Goal: Information Seeking & Learning: Compare options

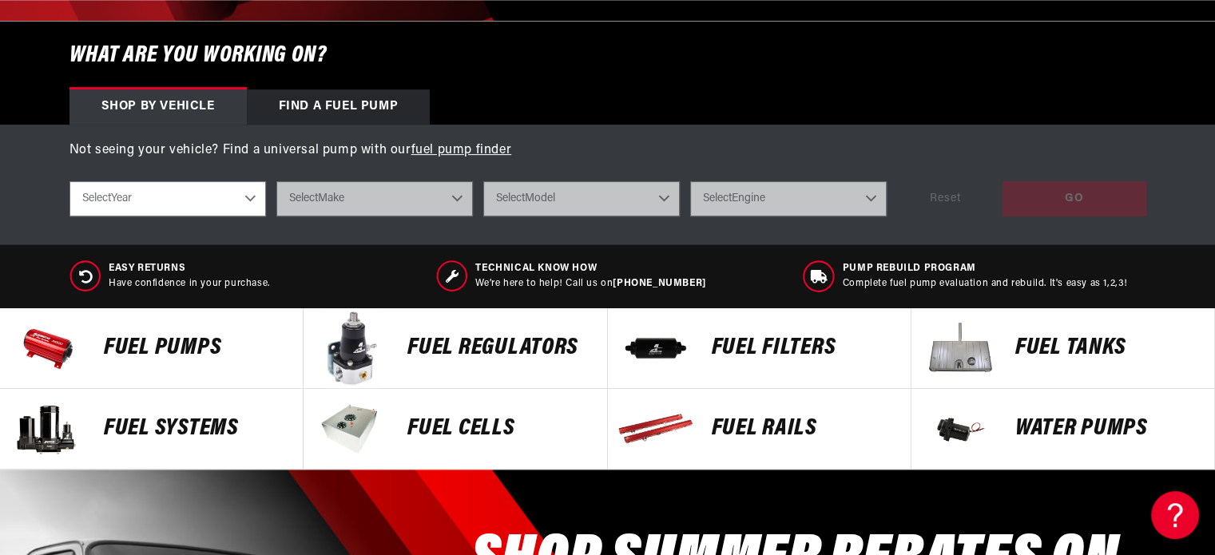
scroll to position [0, 1013]
click at [207, 348] on p "Fuel Pumps" at bounding box center [195, 348] width 183 height 24
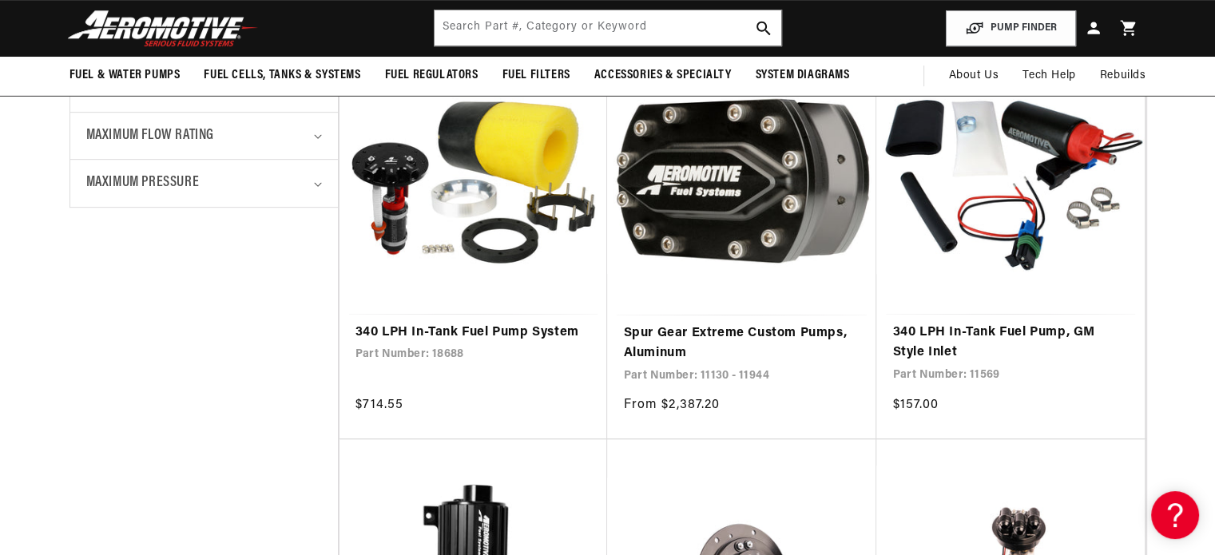
scroll to position [799, 0]
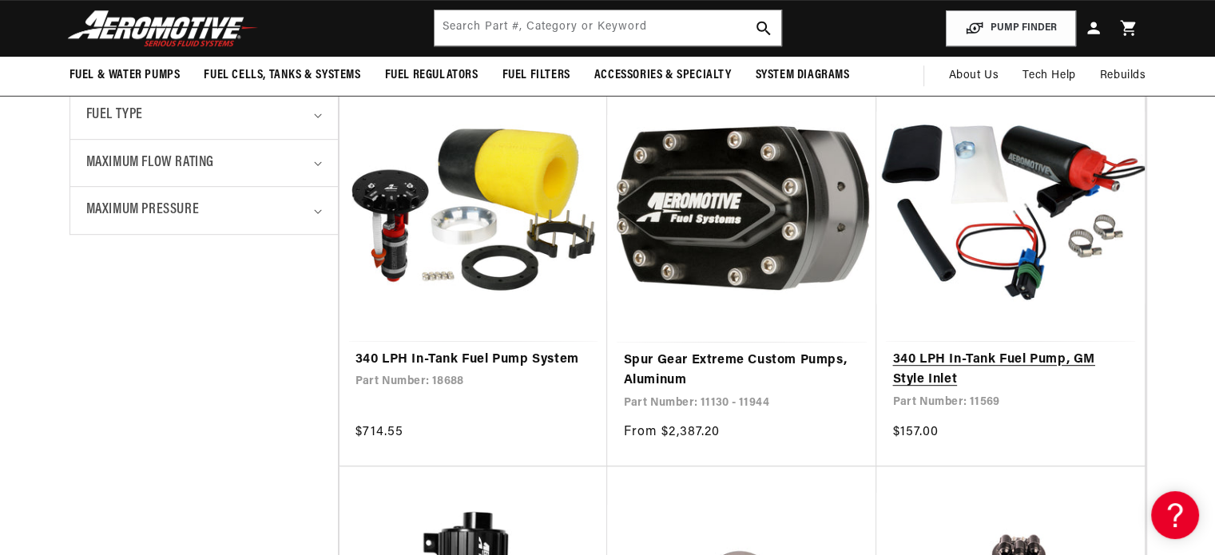
click at [1022, 359] on link "340 LPH In-Tank Fuel Pump, GM Style Inlet" at bounding box center [1010, 370] width 236 height 41
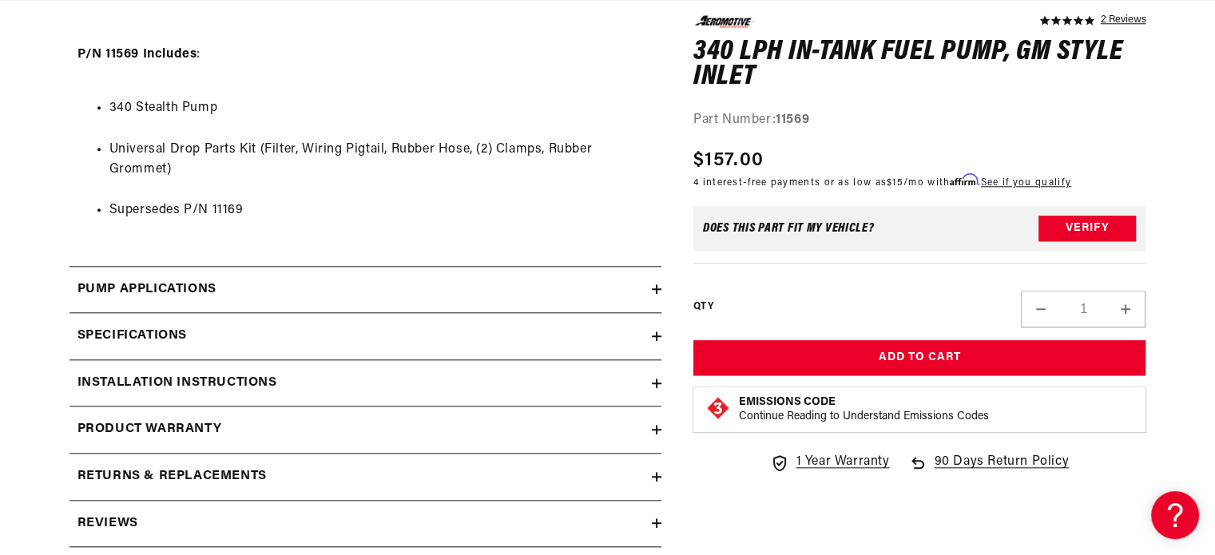
scroll to position [0, 1013]
click at [212, 339] on div "Specifications" at bounding box center [361, 335] width 582 height 21
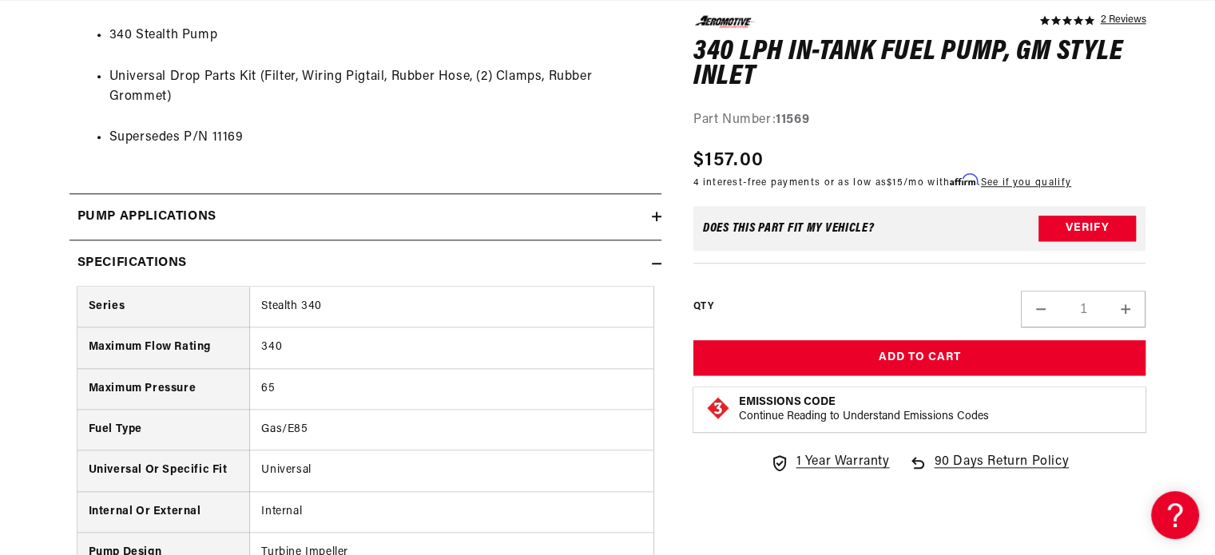
scroll to position [0, 0]
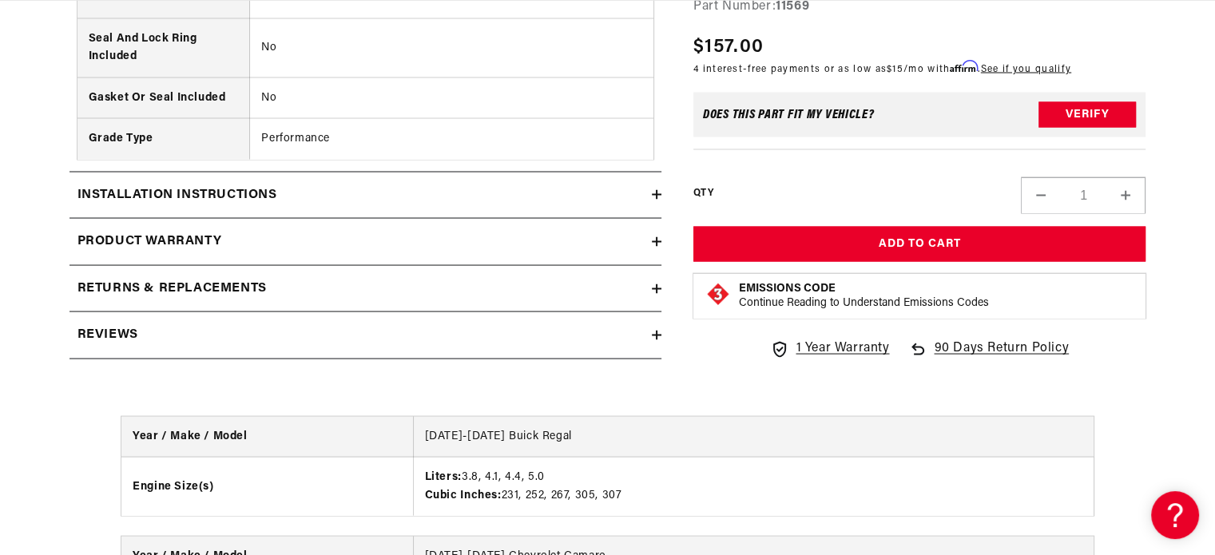
click at [234, 332] on div "Reviews" at bounding box center [361, 334] width 582 height 21
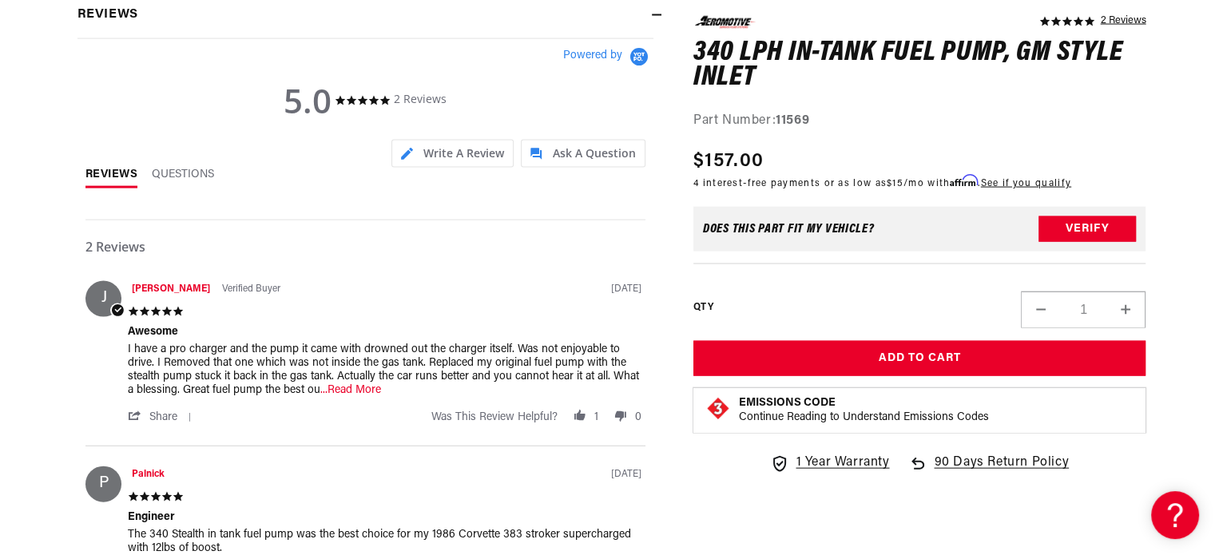
click at [360, 384] on span "...Read More" at bounding box center [350, 390] width 61 height 12
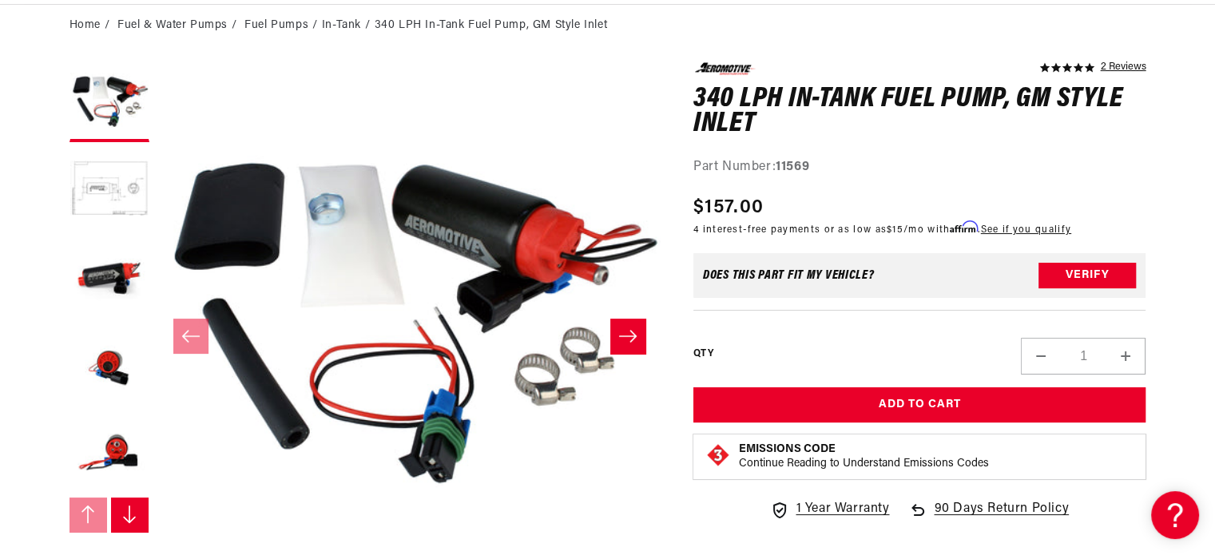
click at [618, 328] on icon "Slide right" at bounding box center [627, 336] width 19 height 16
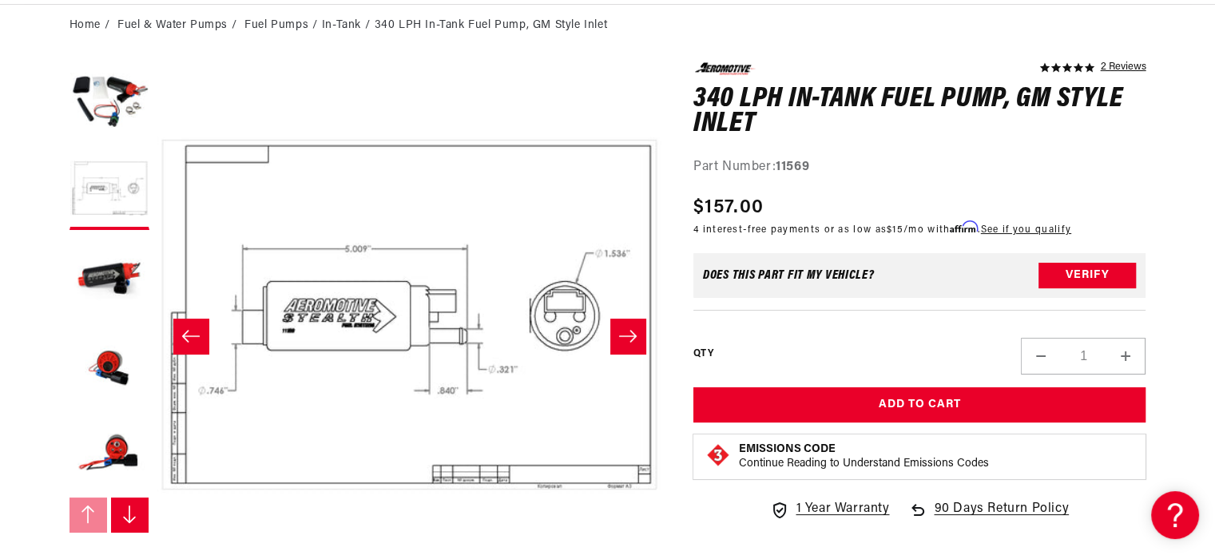
click at [631, 336] on icon "Slide right" at bounding box center [628, 336] width 18 height 12
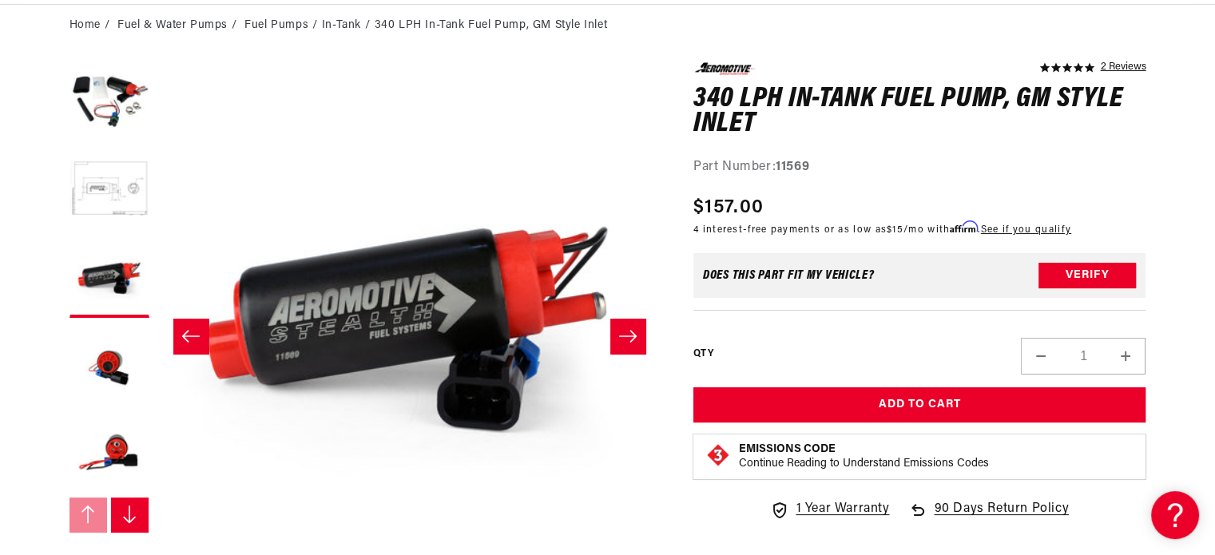
click at [631, 336] on icon "Slide right" at bounding box center [628, 336] width 18 height 12
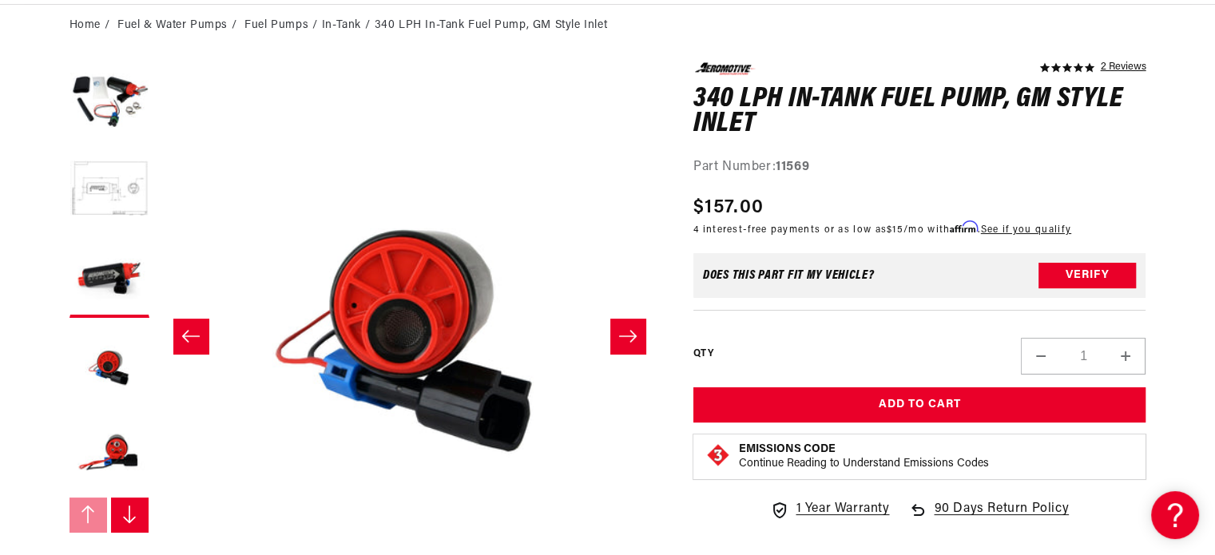
click at [631, 336] on icon "Slide right" at bounding box center [628, 336] width 18 height 12
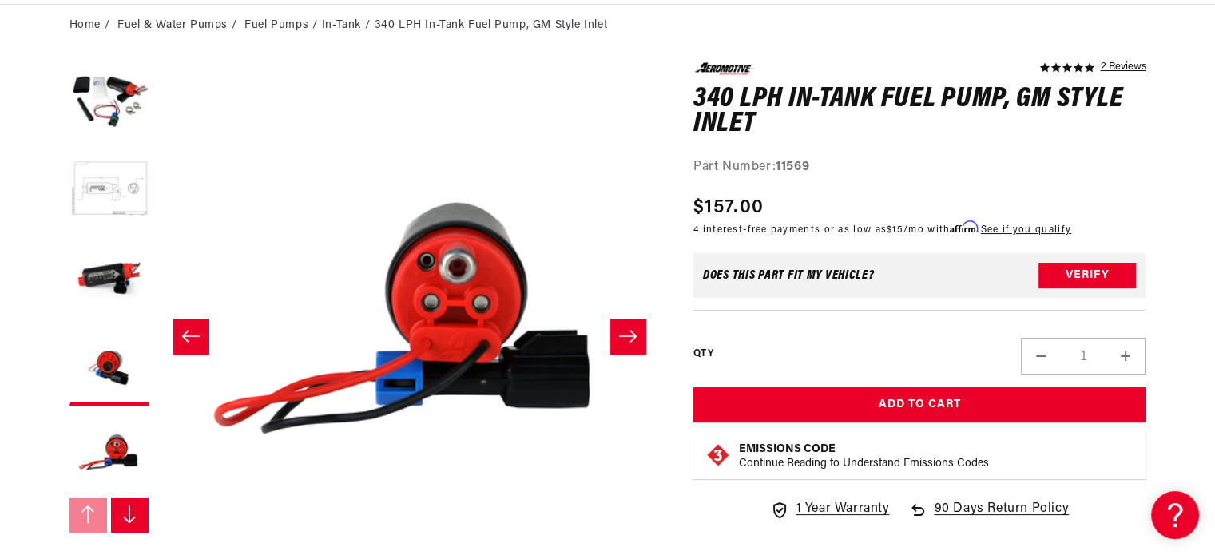
click at [631, 336] on icon "Slide right" at bounding box center [628, 336] width 18 height 12
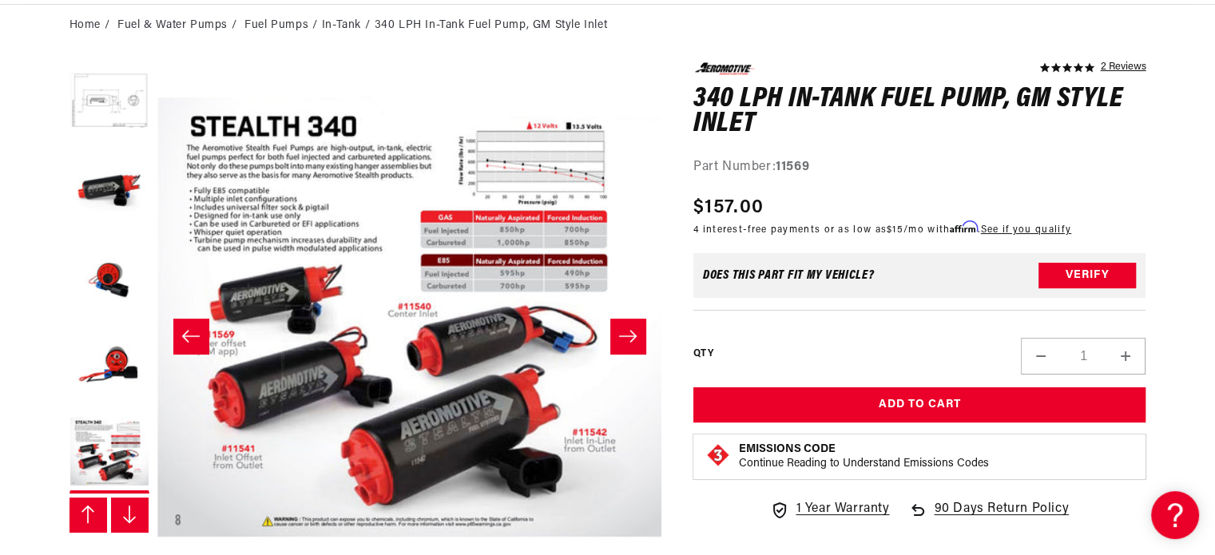
scroll to position [0, 3039]
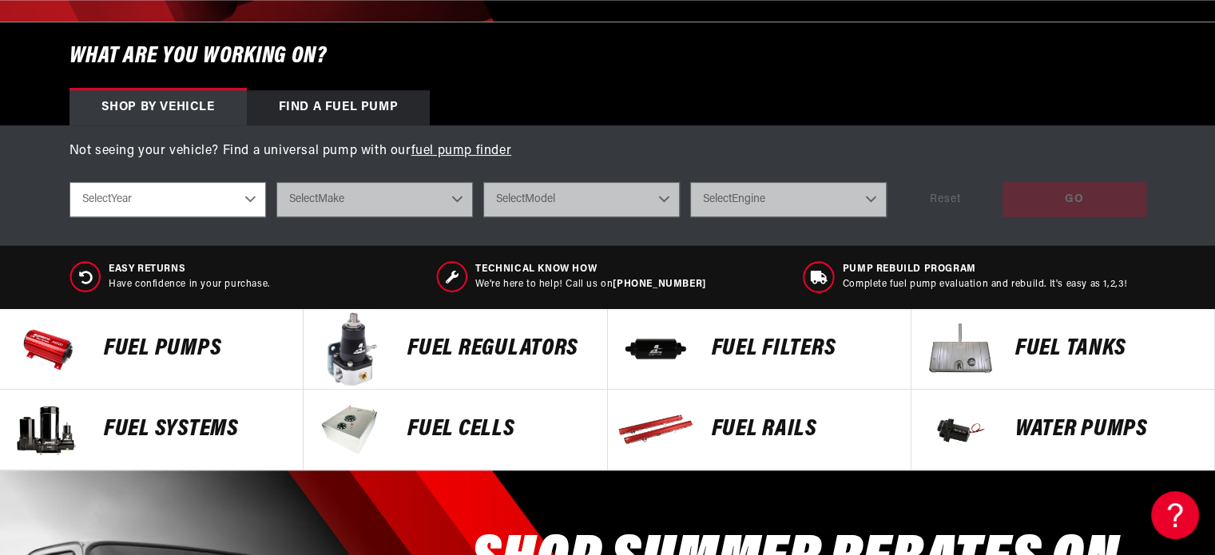
scroll to position [639, 0]
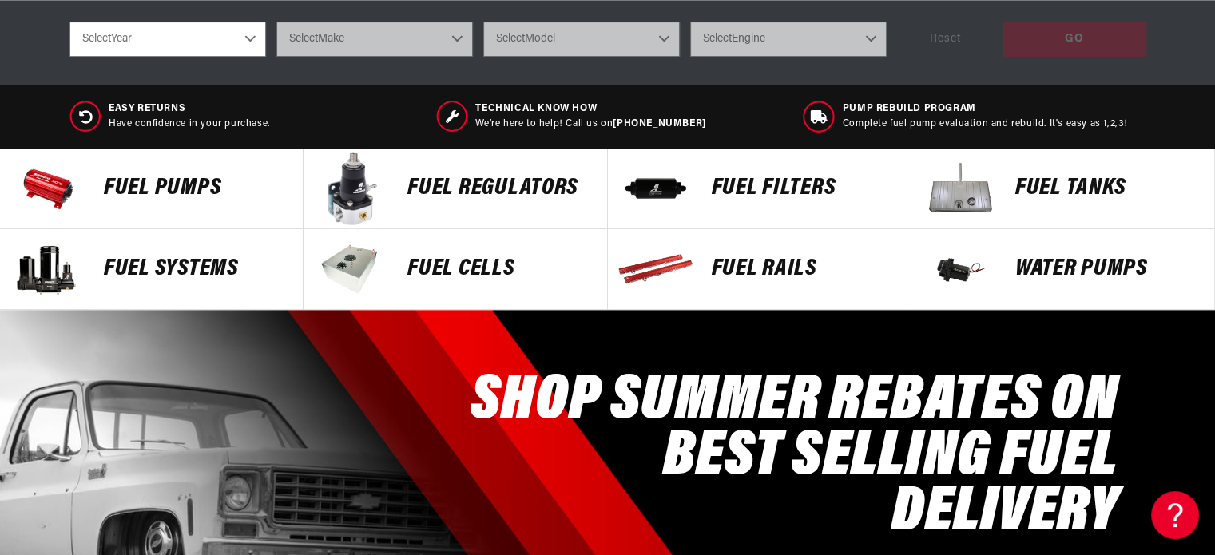
click at [185, 200] on p "Fuel Pumps" at bounding box center [195, 189] width 183 height 24
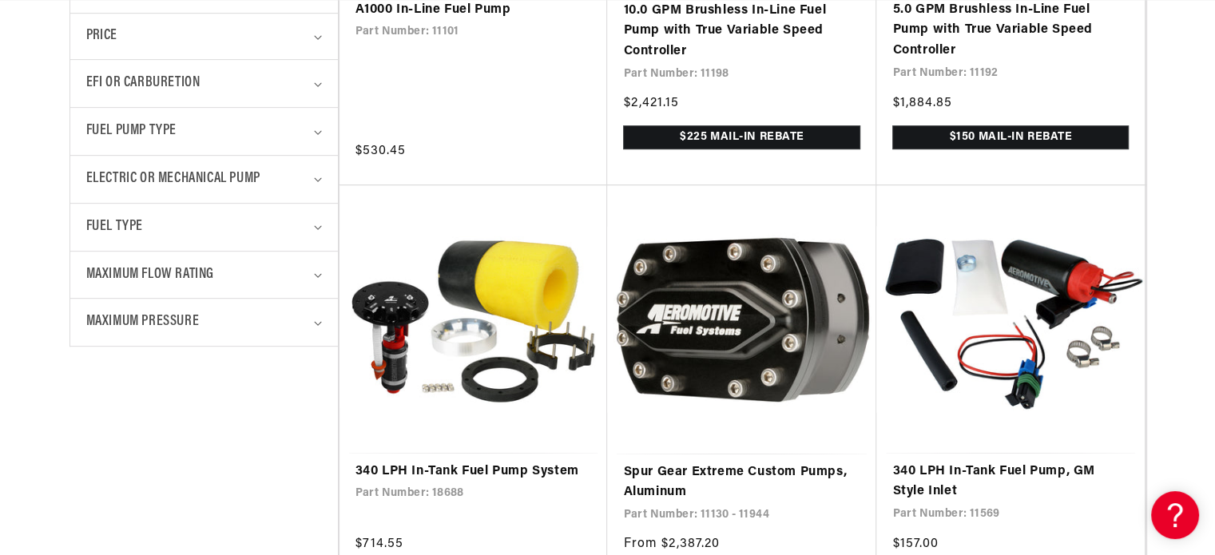
scroll to position [799, 0]
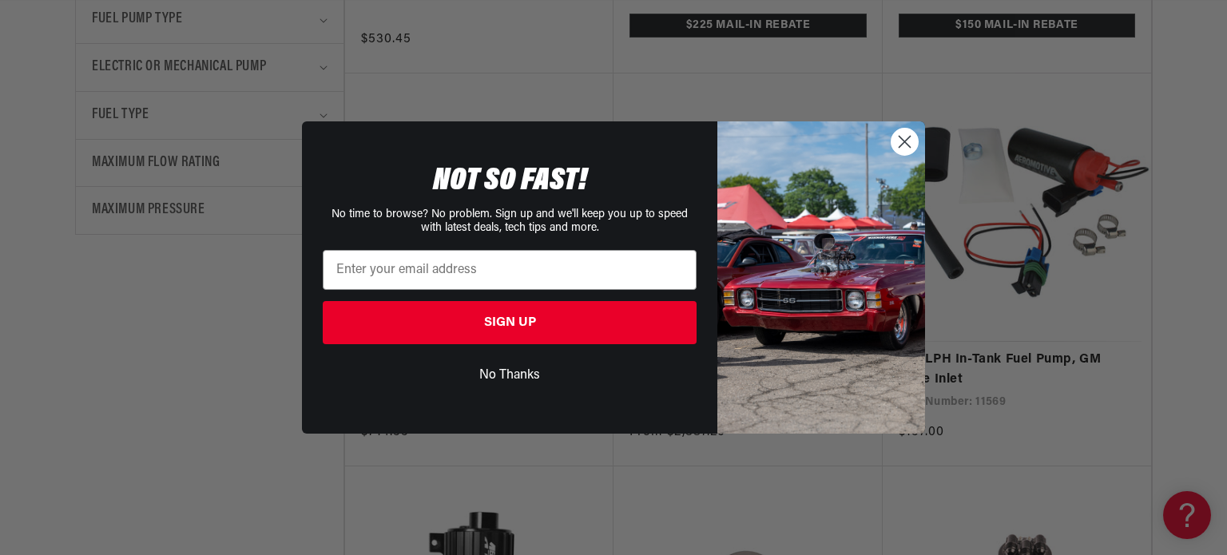
click at [904, 146] on circle "Close dialog" at bounding box center [905, 142] width 26 height 26
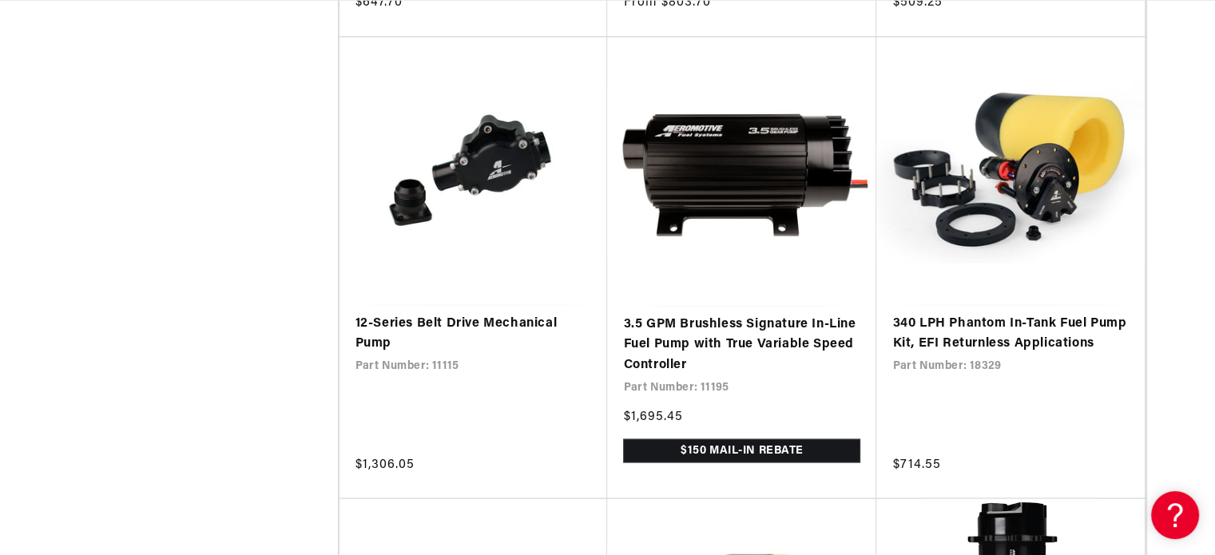
scroll to position [2905, 0]
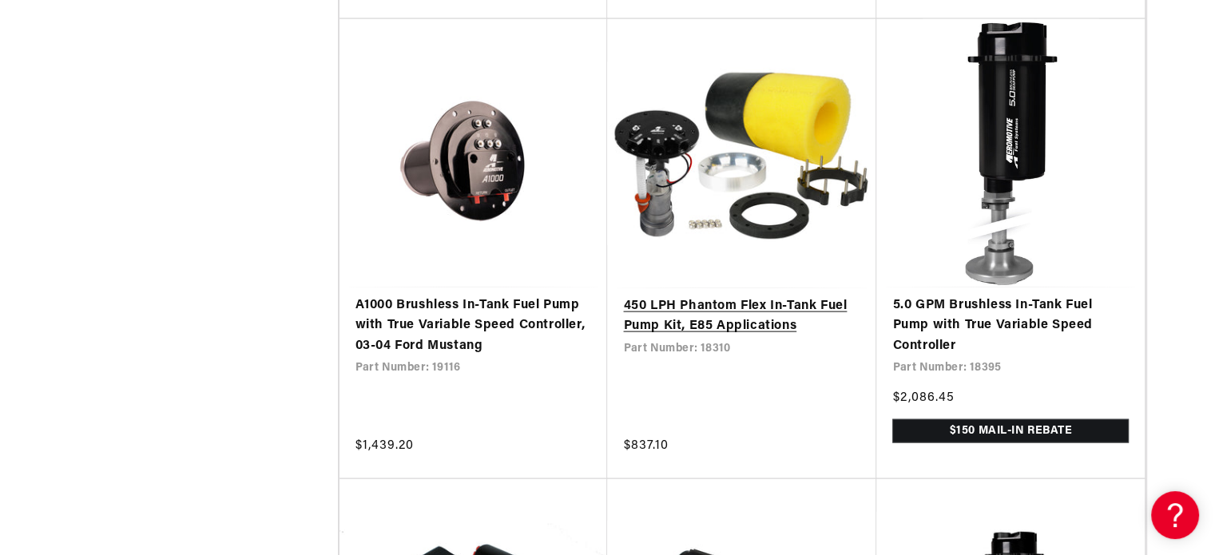
click at [684, 336] on link "450 LPH Phantom Flex In-Tank Fuel Pump Kit, E85 Applications" at bounding box center [741, 316] width 237 height 41
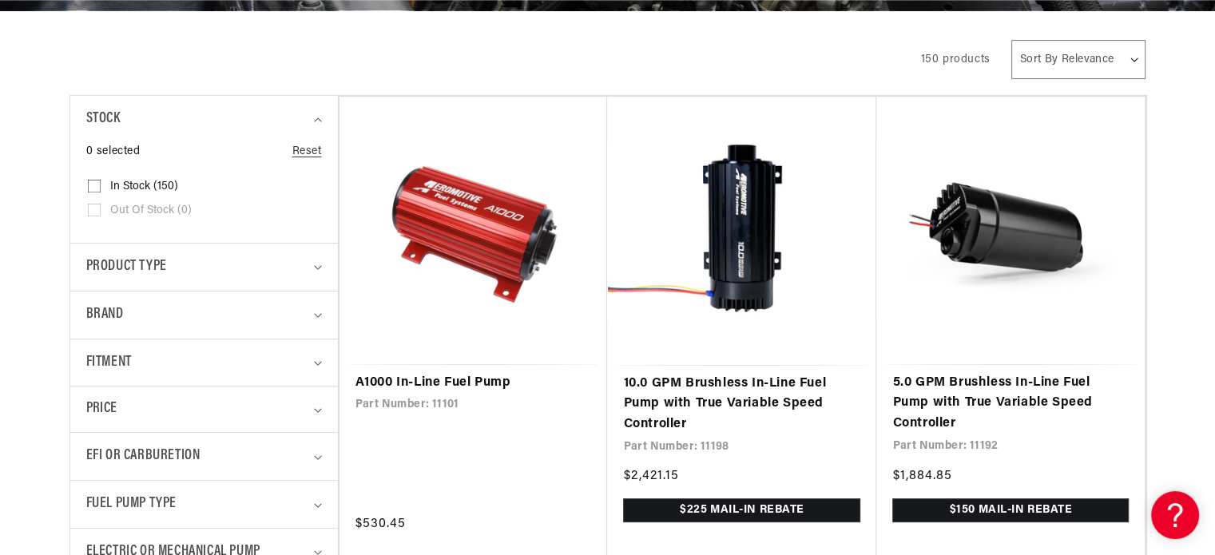
scroll to position [399, 0]
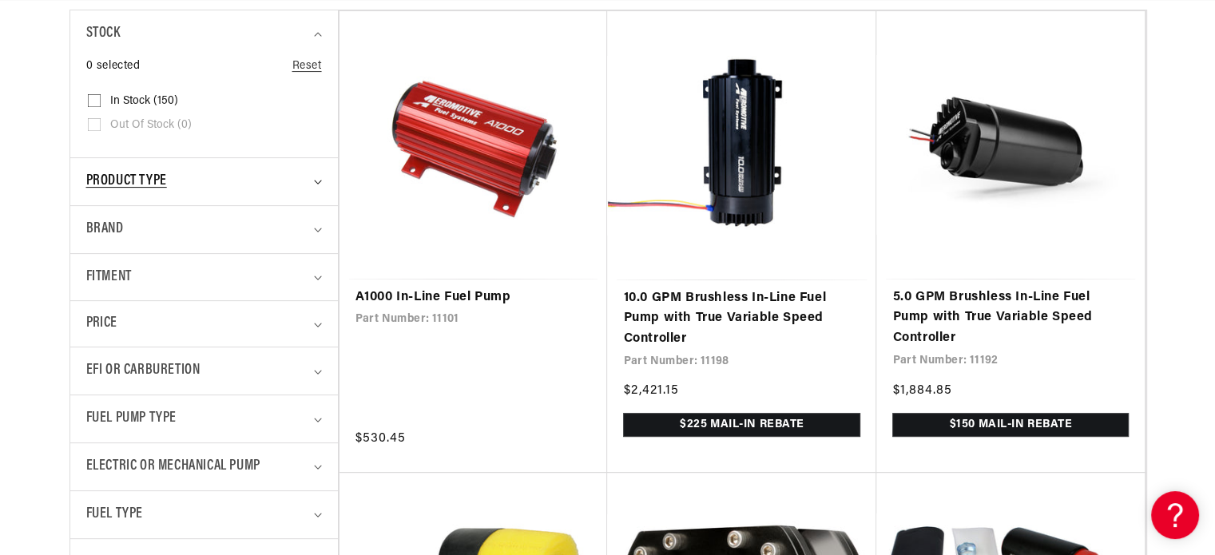
click at [182, 178] on div "Product type" at bounding box center [197, 181] width 222 height 23
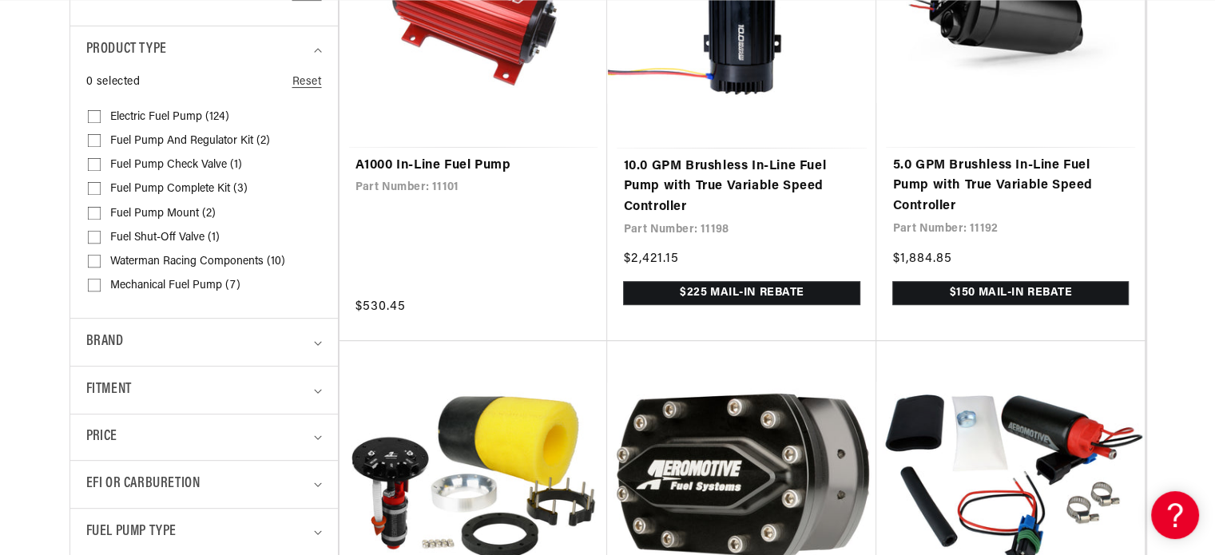
scroll to position [639, 0]
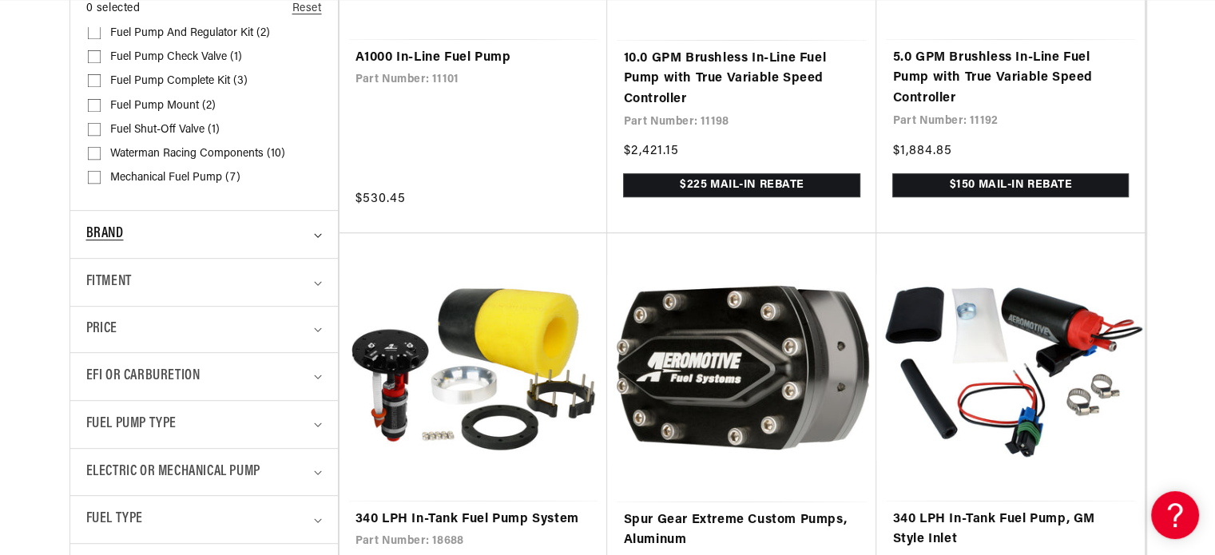
click at [230, 232] on div "Brand" at bounding box center [197, 234] width 222 height 23
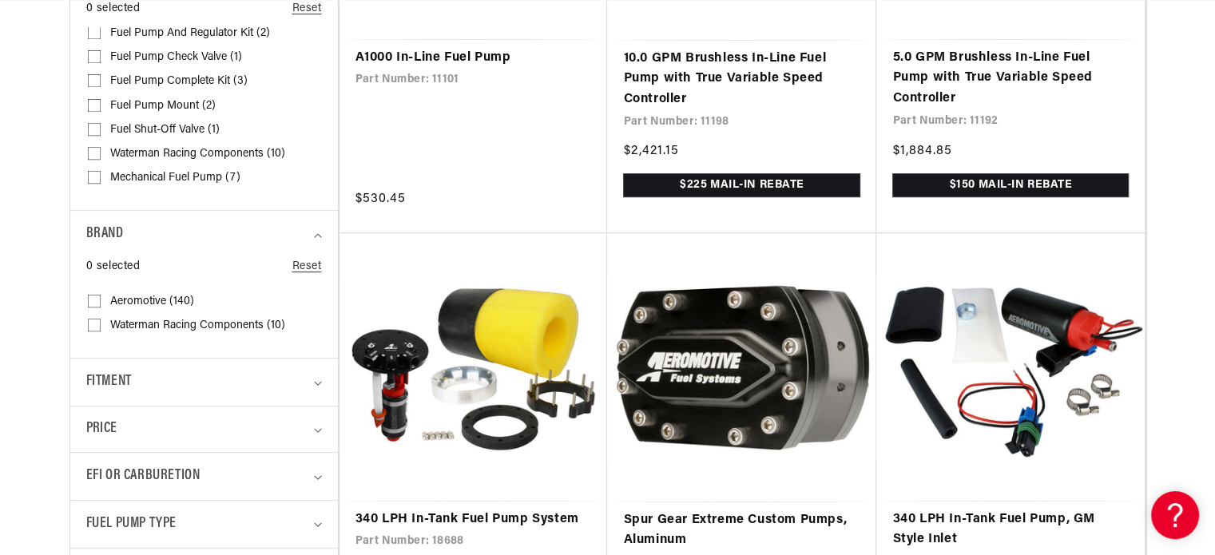
click at [145, 298] on span "Aeromotive (140)" at bounding box center [152, 302] width 84 height 14
click at [101, 298] on input "Aeromotive (140) Aeromotive (140 products)" at bounding box center [94, 304] width 13 height 13
checkbox input "true"
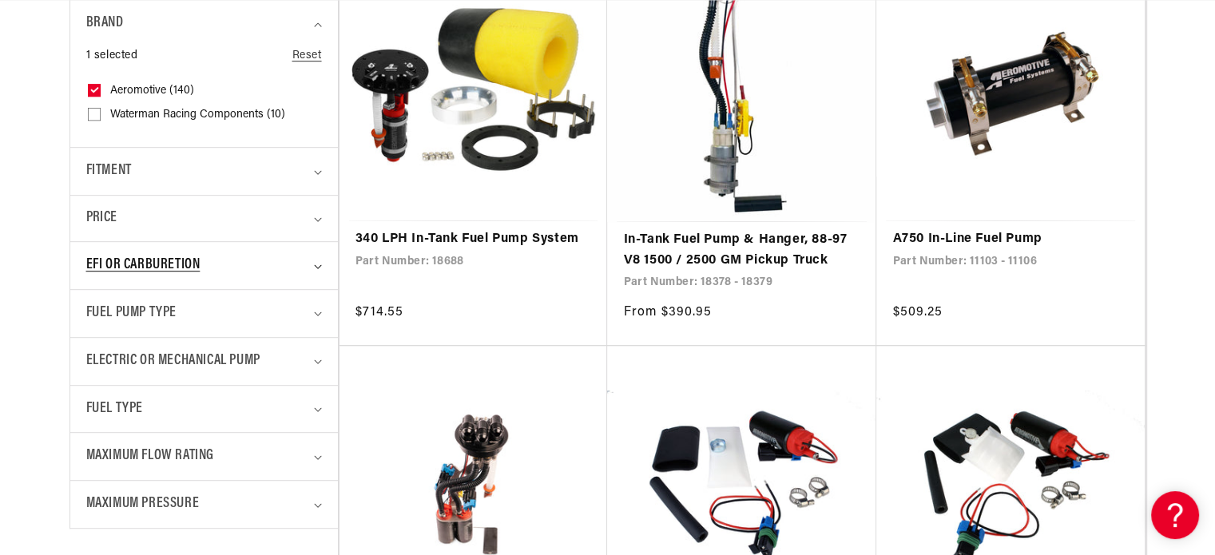
scroll to position [879, 0]
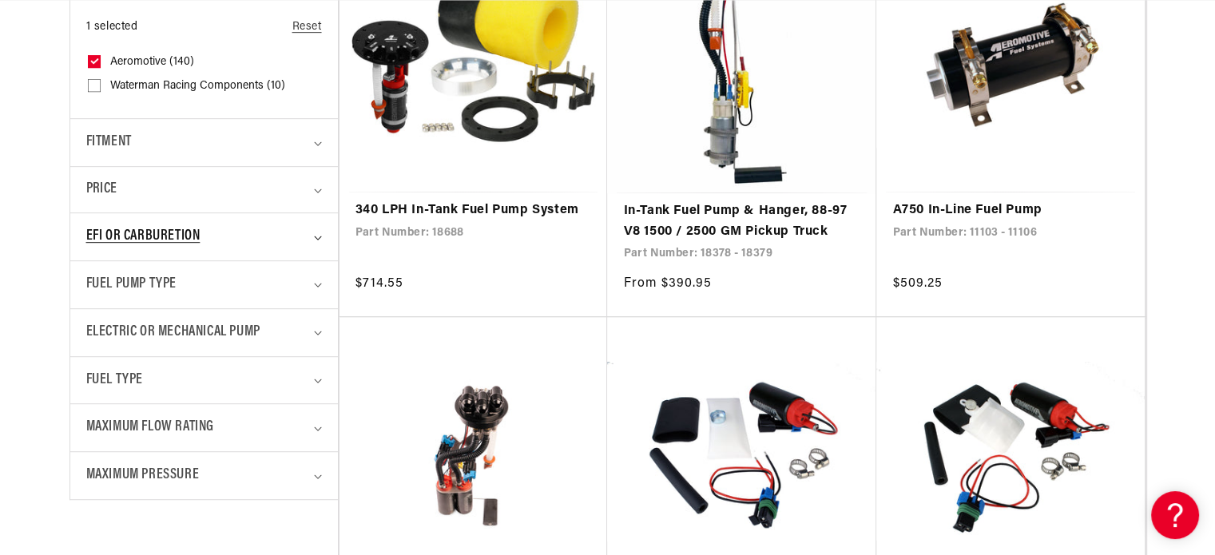
click at [256, 241] on div "EFI or Carburetion" at bounding box center [197, 236] width 222 height 23
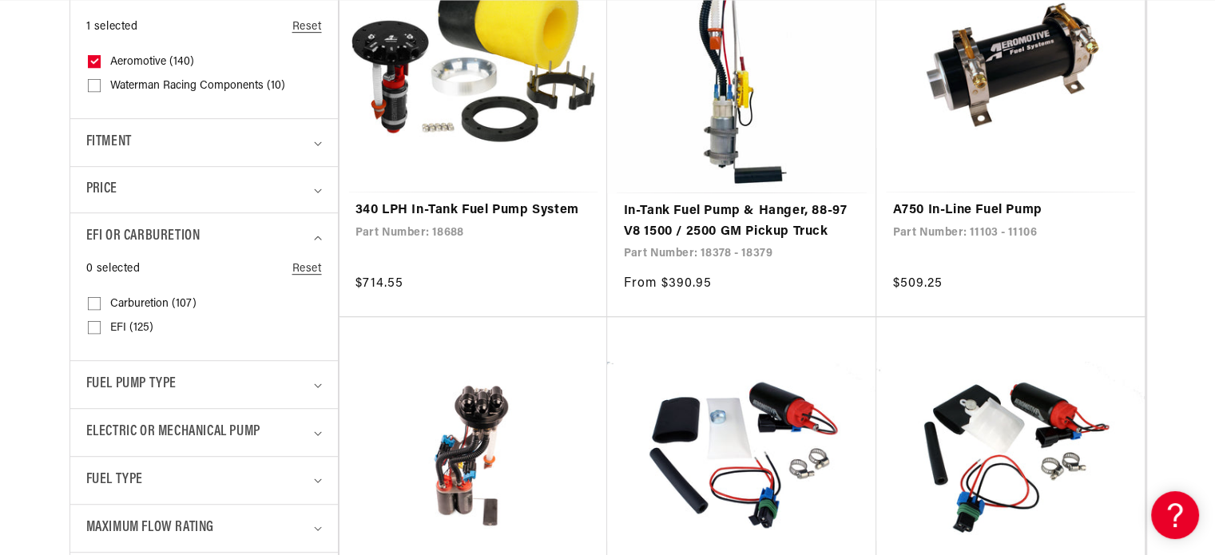
click at [93, 321] on icon at bounding box center [94, 327] width 13 height 13
click at [93, 324] on input "EFI (125) EFI (125 products)" at bounding box center [94, 330] width 13 height 13
checkbox input "true"
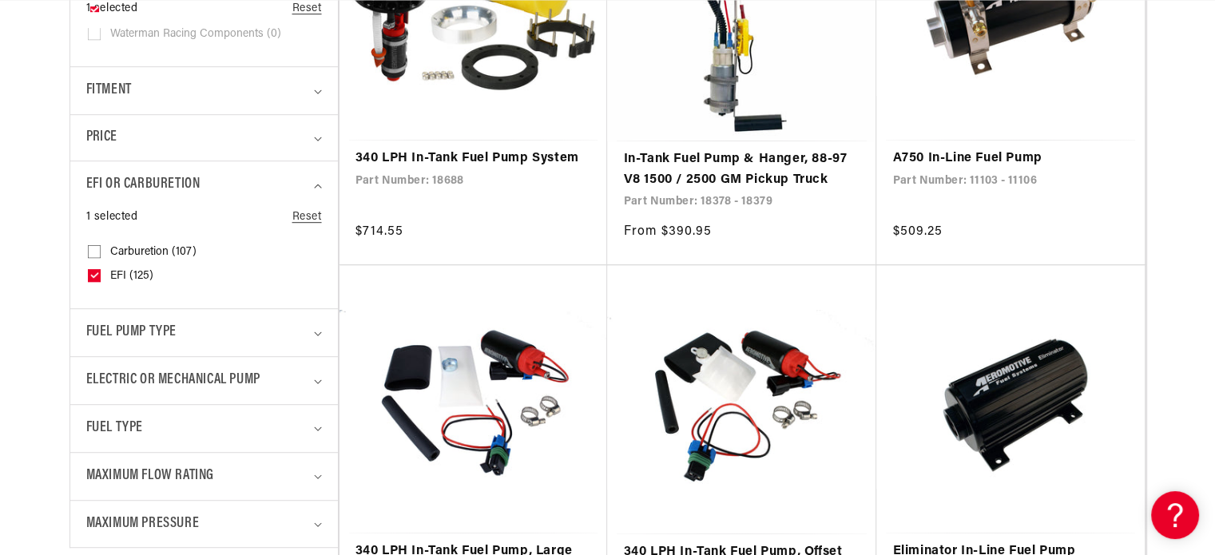
scroll to position [959, 0]
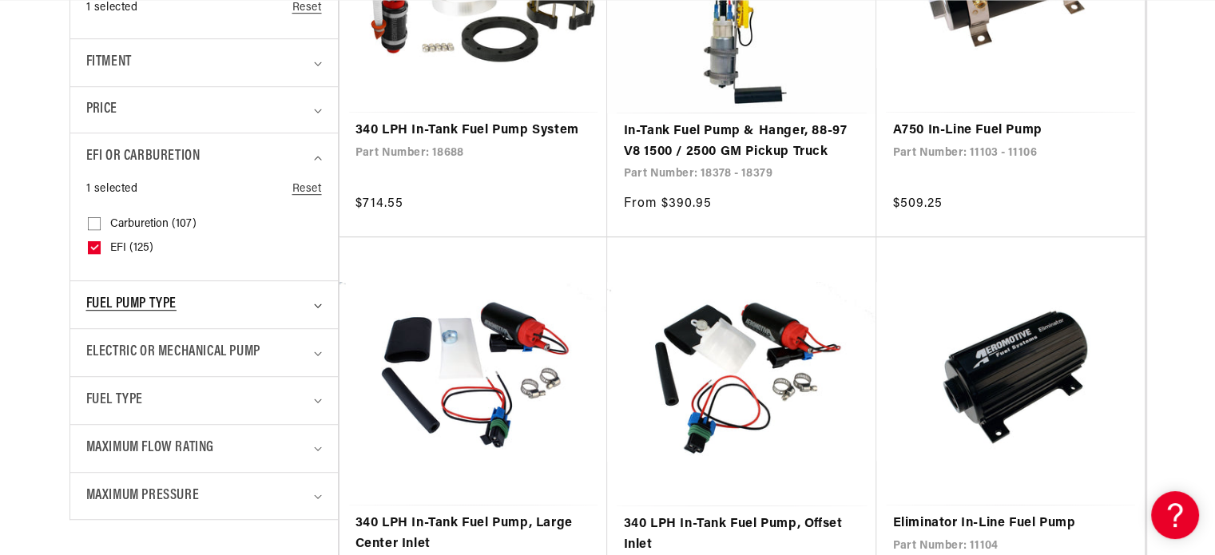
click at [254, 309] on div "Fuel Pump Type" at bounding box center [197, 304] width 222 height 23
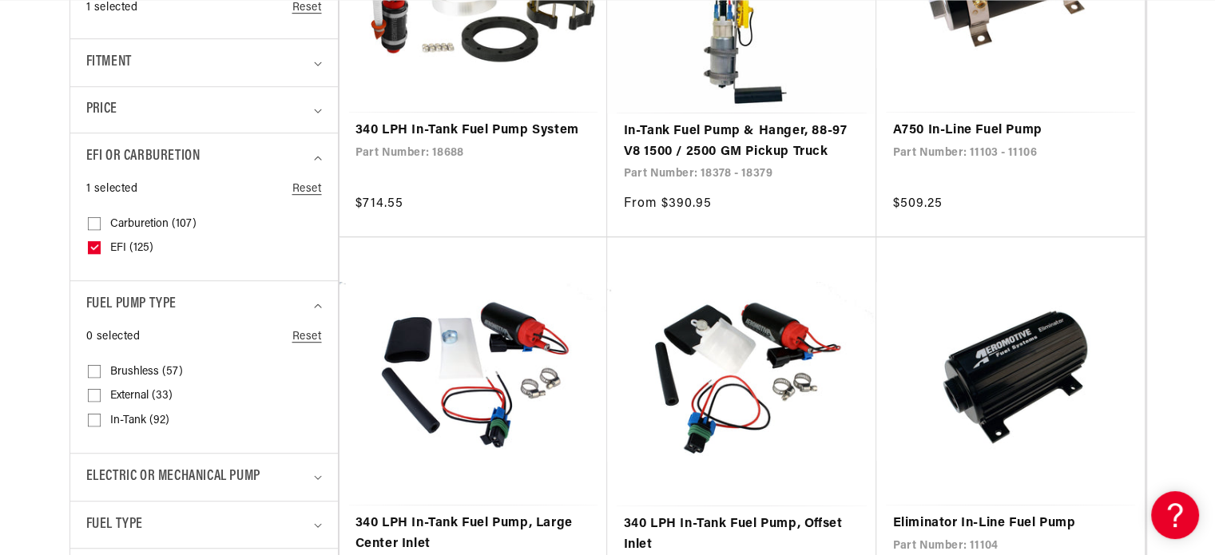
scroll to position [0, 0]
click at [91, 418] on input "In-Tank (92) In-Tank (92 products)" at bounding box center [94, 423] width 13 height 13
checkbox input "true"
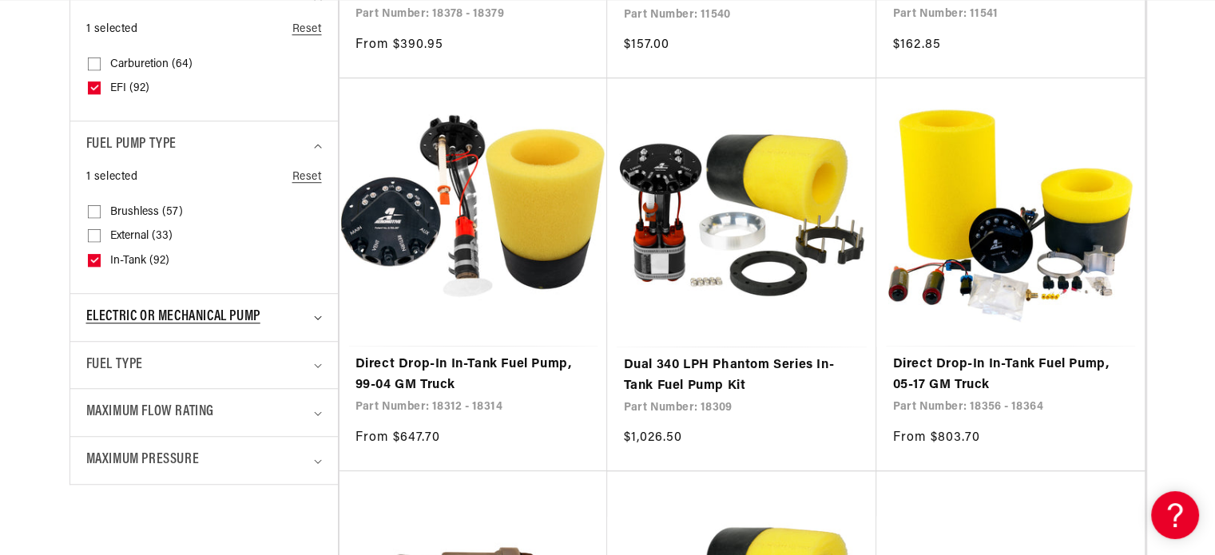
scroll to position [0, 1013]
click at [293, 308] on div "Electric or Mechanical Pump" at bounding box center [197, 317] width 222 height 23
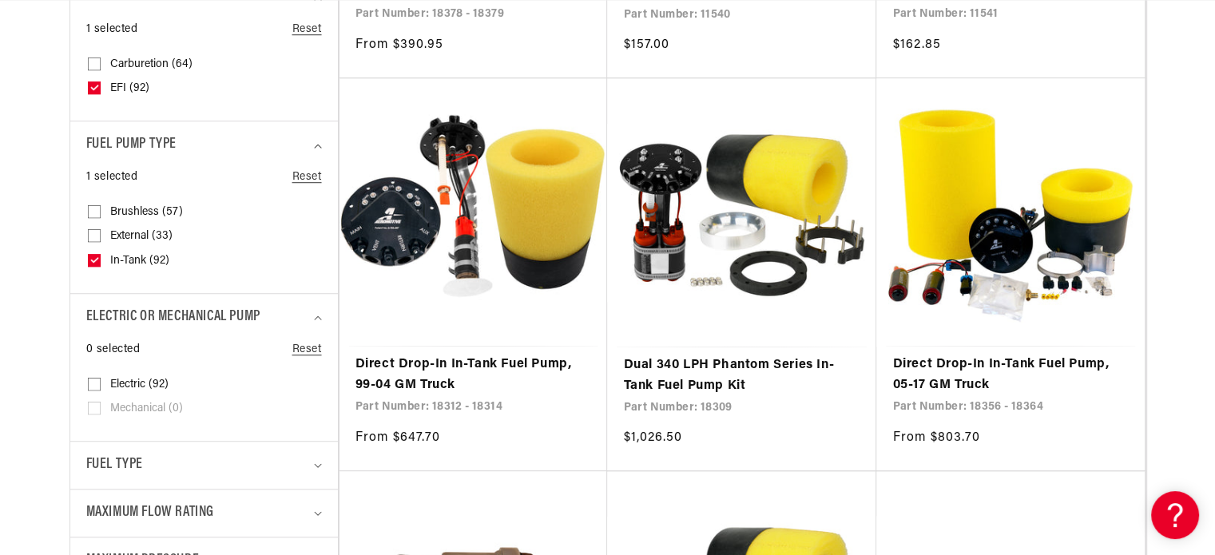
click at [147, 383] on span "Electric (92)" at bounding box center [139, 385] width 58 height 14
click at [101, 383] on input "Electric (92) Electric (92 products)" at bounding box center [94, 387] width 13 height 13
checkbox input "true"
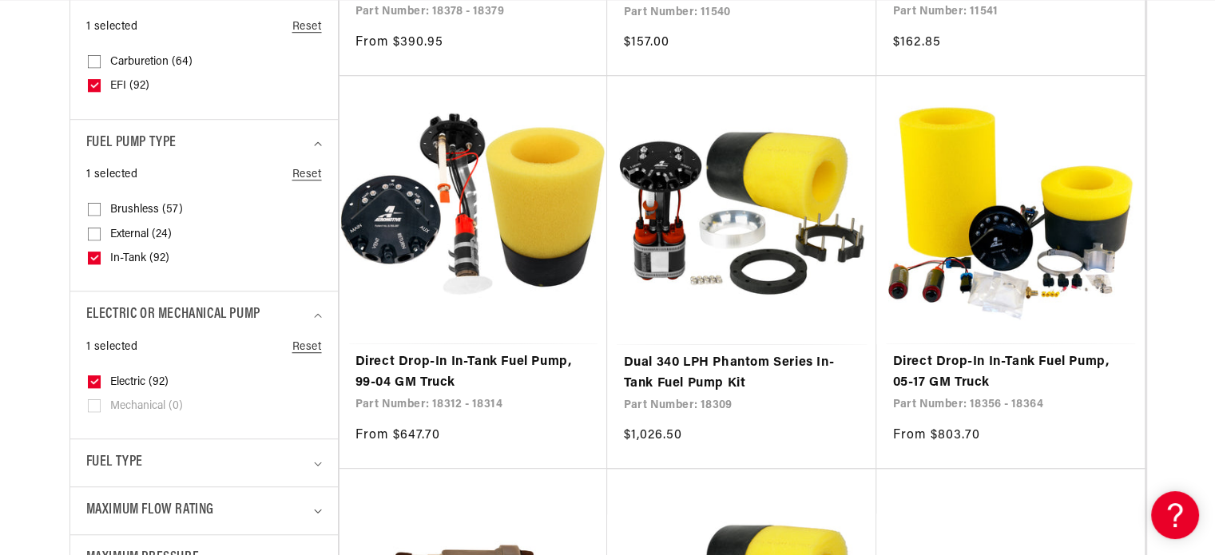
scroll to position [1198, 0]
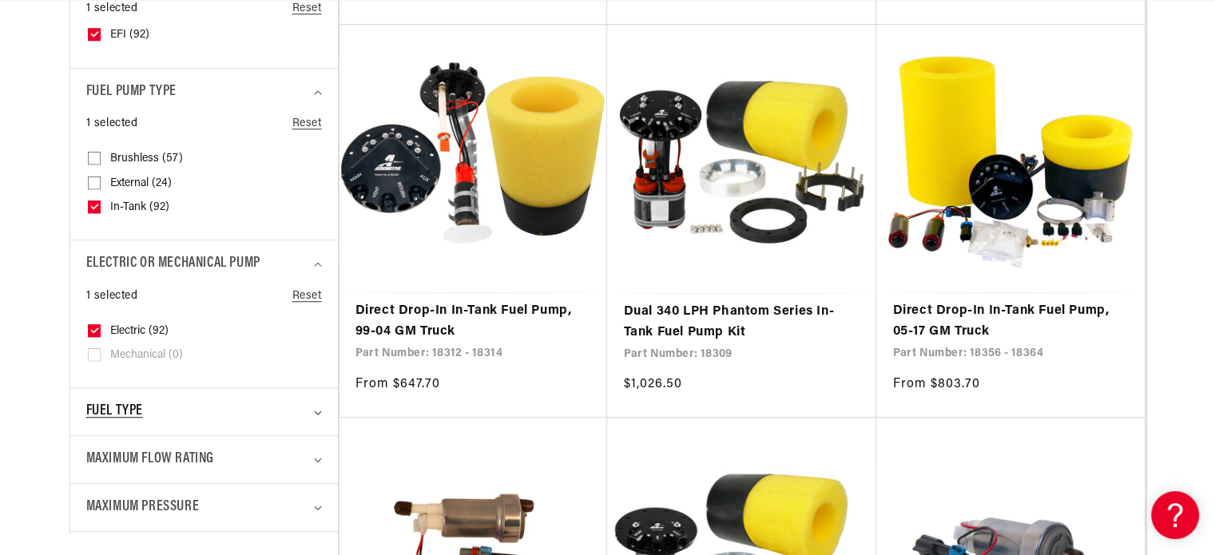
click at [185, 415] on div "Fuel Type" at bounding box center [197, 411] width 222 height 23
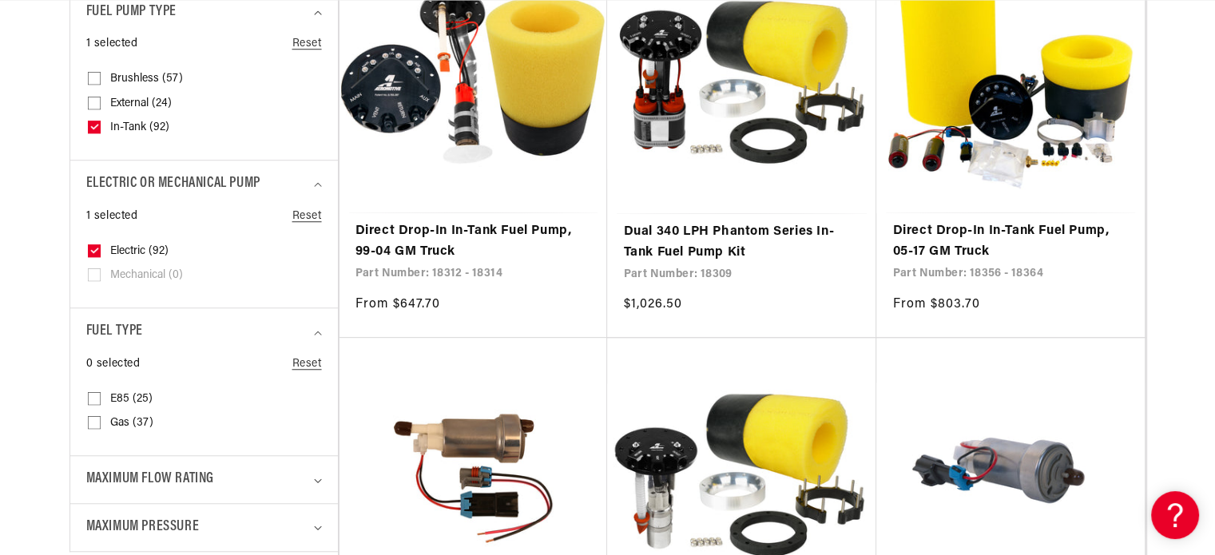
scroll to position [0, 2026]
click at [93, 395] on input "E85 (25) E85 (25 products)" at bounding box center [94, 401] width 13 height 13
checkbox input "true"
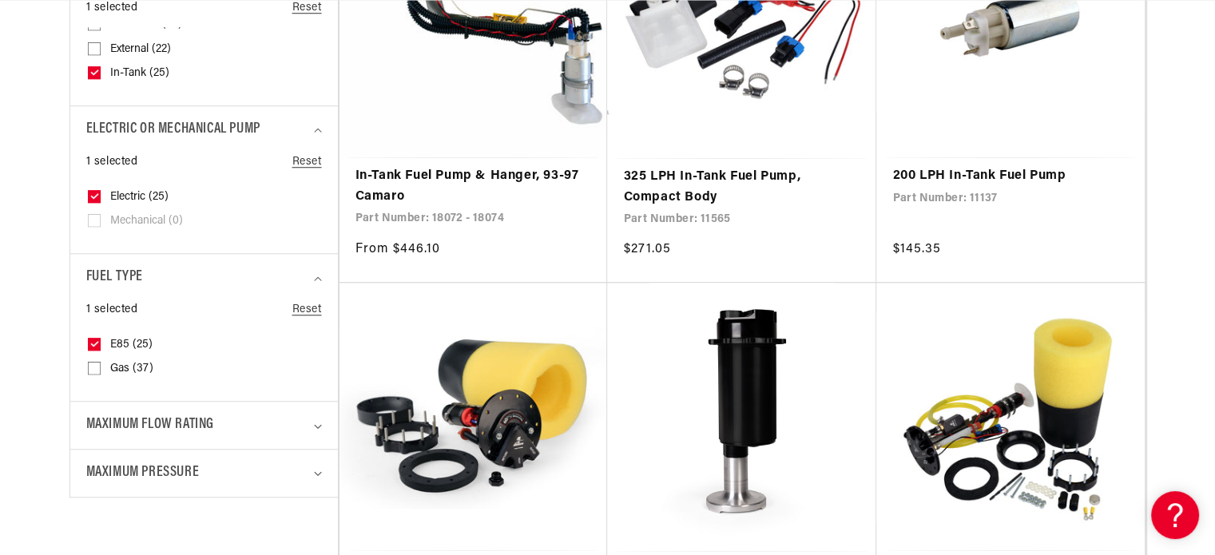
scroll to position [1358, 0]
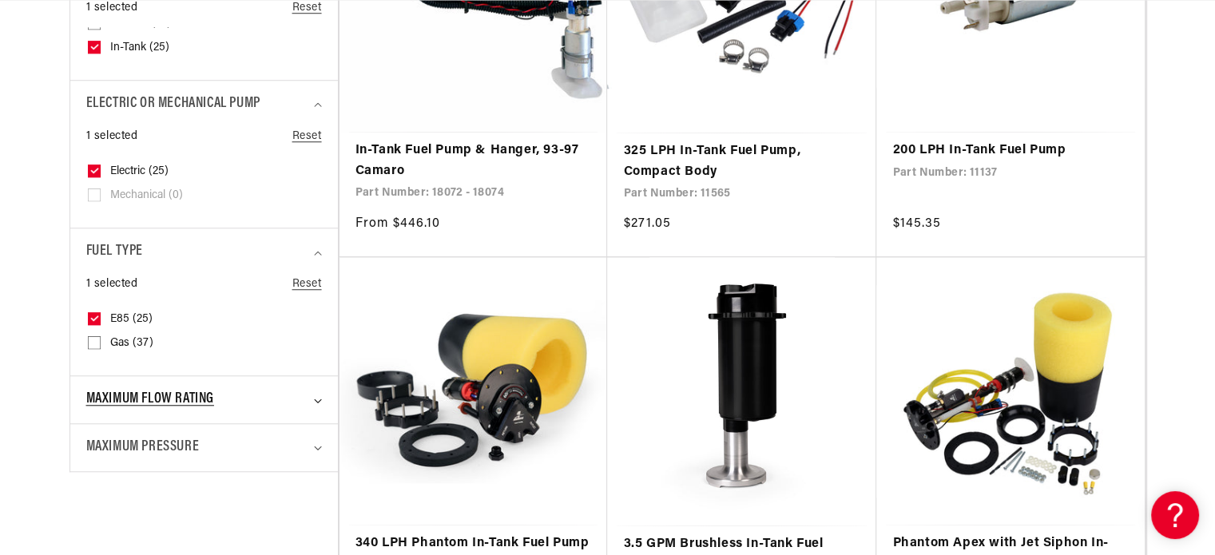
click at [258, 395] on div "Maximum Flow Rating" at bounding box center [197, 399] width 222 height 23
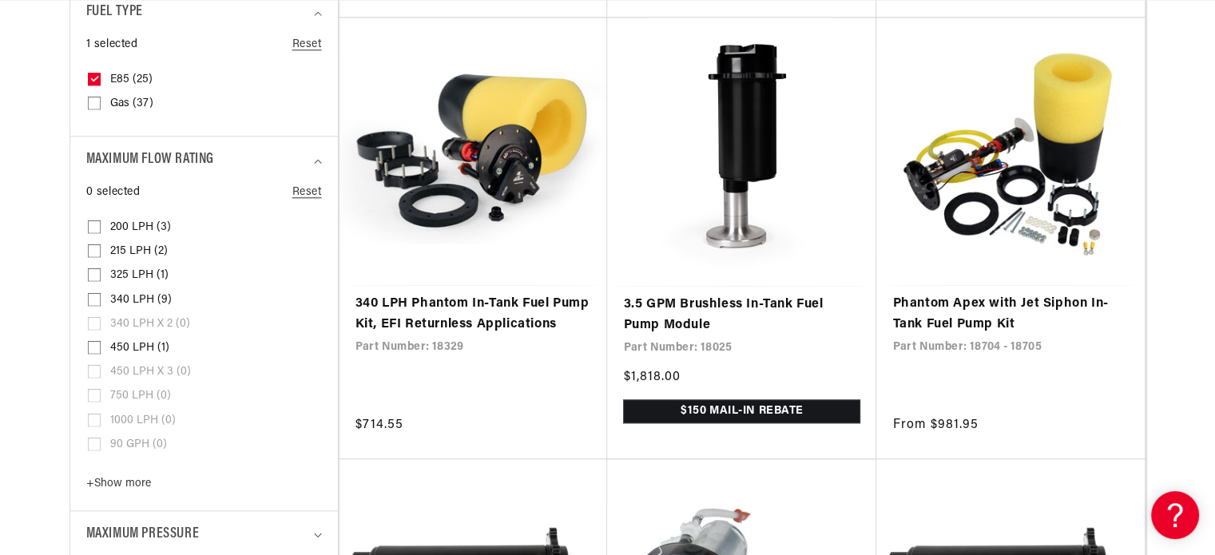
scroll to position [0, 3039]
click at [93, 346] on input "450 LPH (1) 450 LPH (1 product)" at bounding box center [94, 350] width 13 height 13
checkbox input "true"
click at [93, 303] on input "340 LPH (9) 340 LPH (9 products)" at bounding box center [94, 302] width 13 height 13
checkbox input "true"
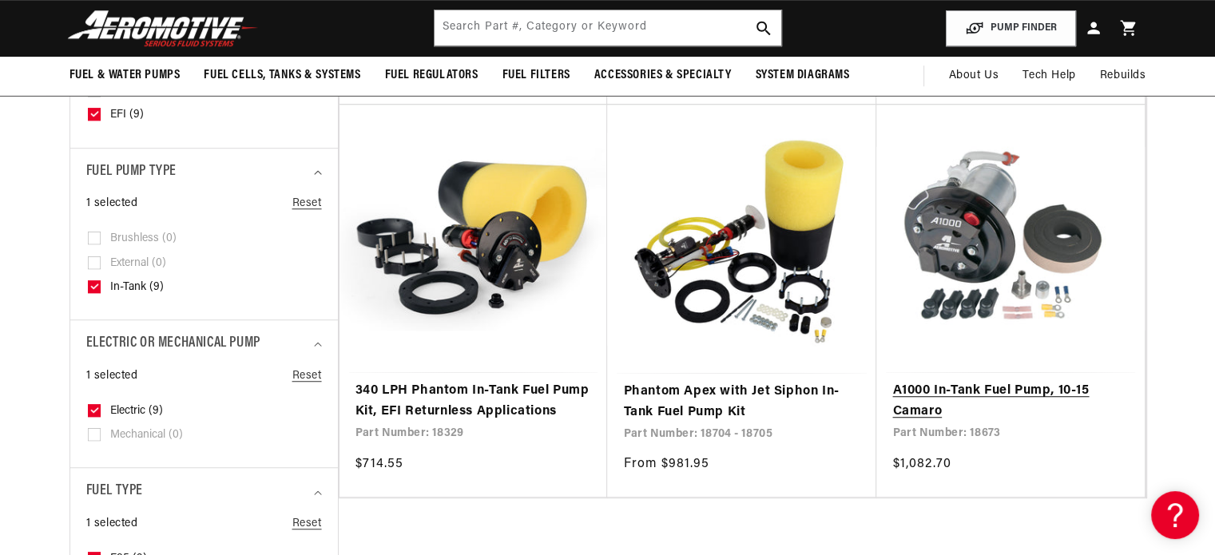
click at [1032, 391] on link "A1000 In-Tank Fuel Pump, 10-15 Camaro" at bounding box center [1010, 401] width 236 height 41
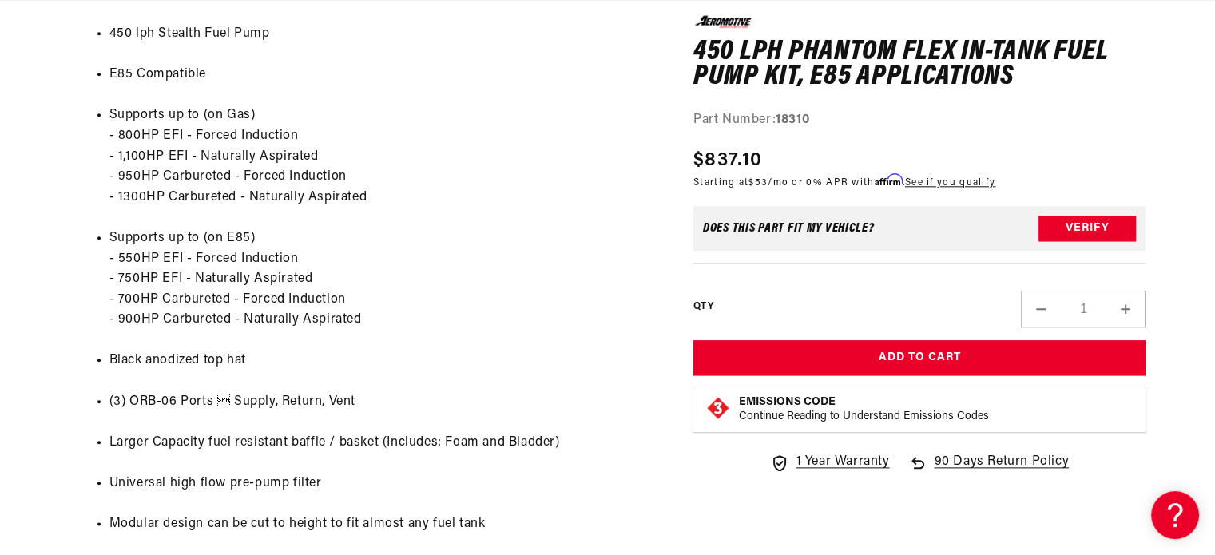
scroll to position [0, 2992]
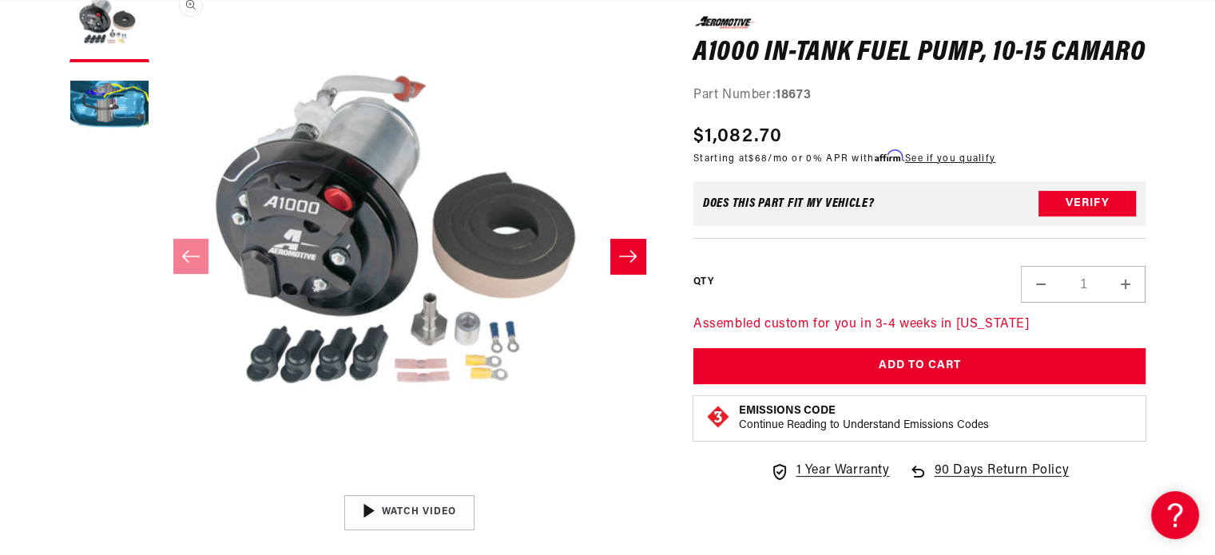
click at [157, 487] on button "Open media 1 in modal" at bounding box center [157, 487] width 0 height 0
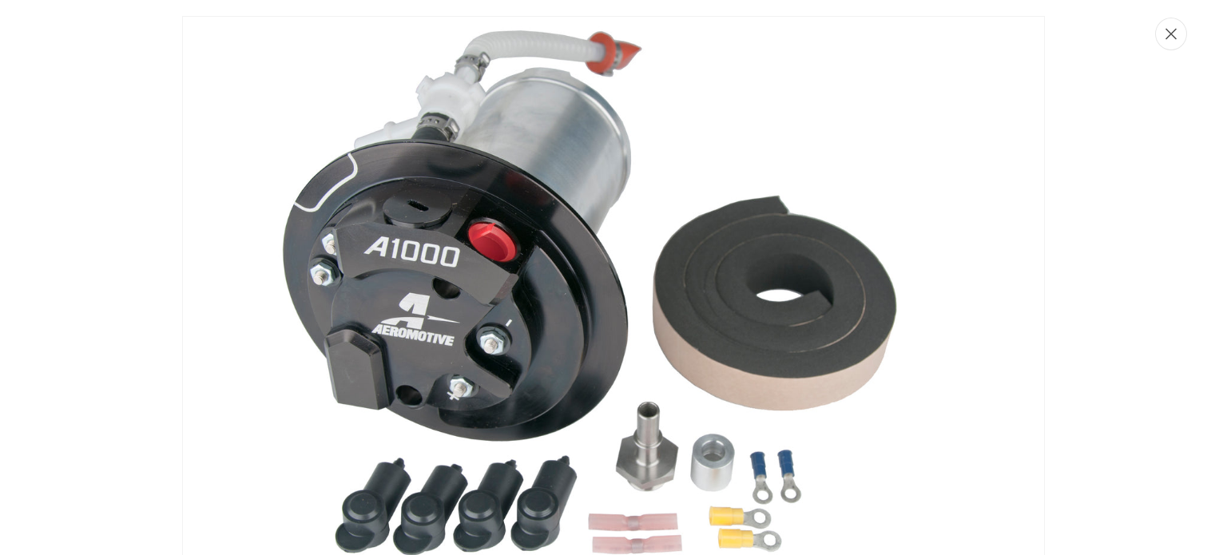
click at [1169, 36] on icon "Close" at bounding box center [1171, 34] width 11 height 11
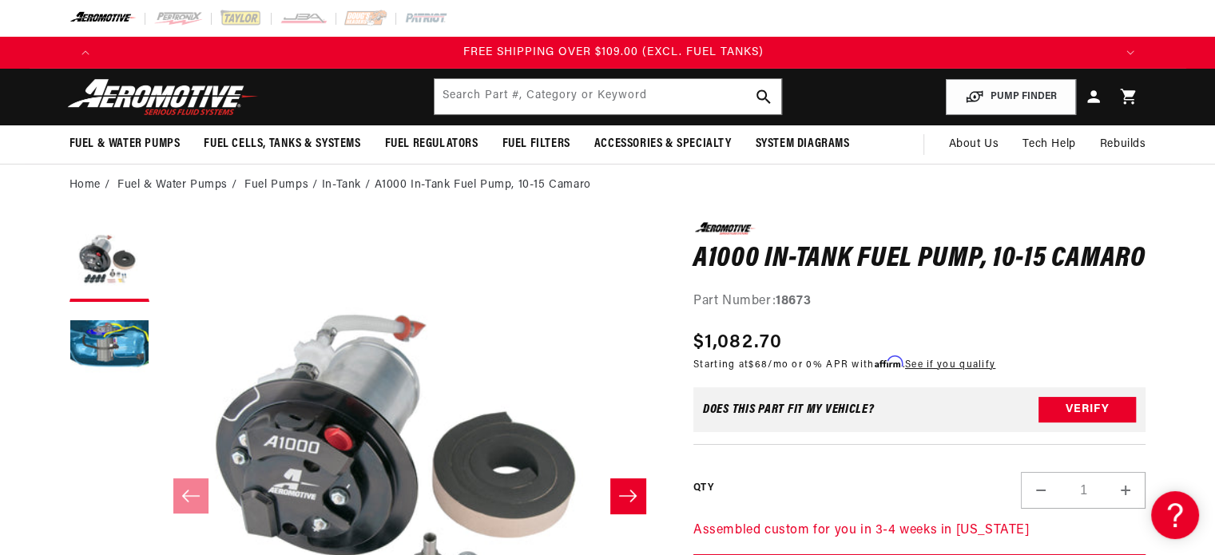
scroll to position [0, 3039]
